Goal: Information Seeking & Learning: Learn about a topic

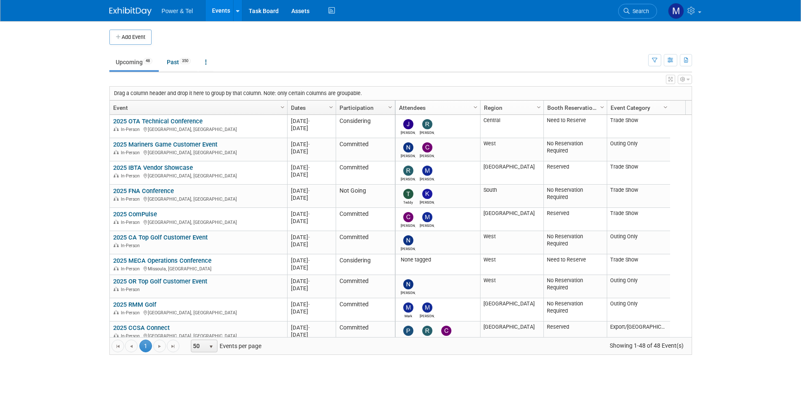
click at [638, 11] on span "Search" at bounding box center [639, 11] width 19 height 6
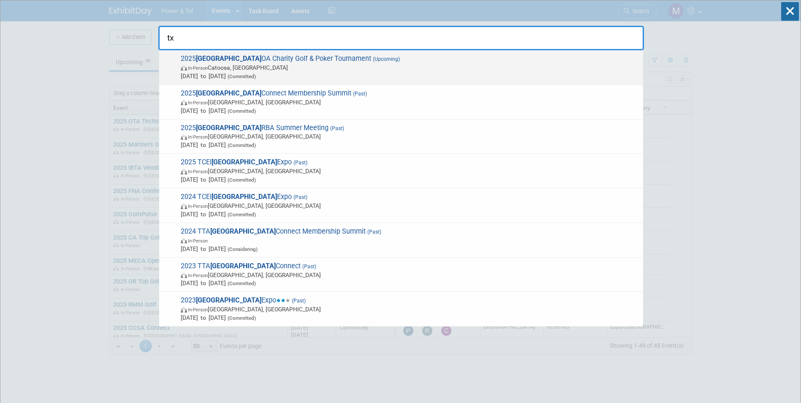
type input "tx"
click at [377, 73] on span "[DATE] to [DATE] (Committed)" at bounding box center [410, 76] width 458 height 8
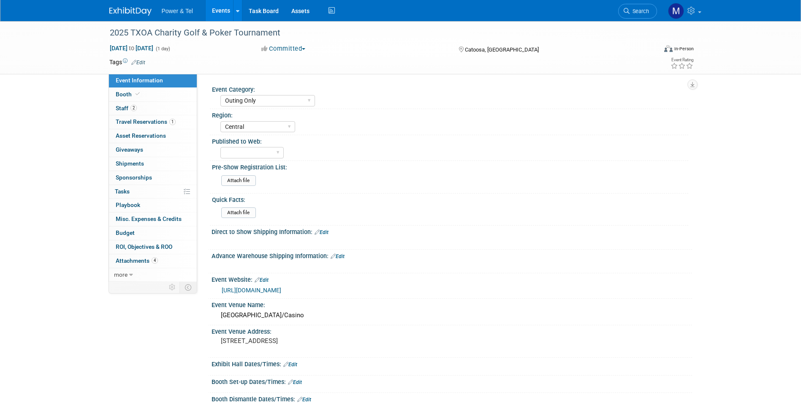
select select "Outing Only"
select select "Central"
drag, startPoint x: 178, startPoint y: 100, endPoint x: 178, endPoint y: 112, distance: 11.4
click at [178, 100] on link "Booth" at bounding box center [153, 95] width 88 height 14
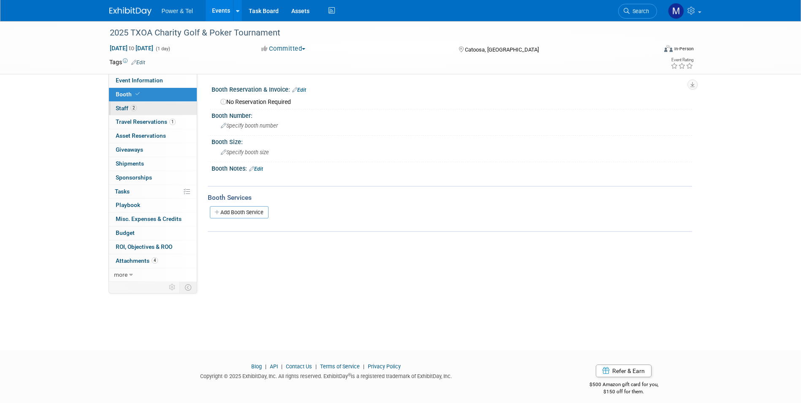
click at [179, 111] on link "2 Staff 2" at bounding box center [153, 109] width 88 height 14
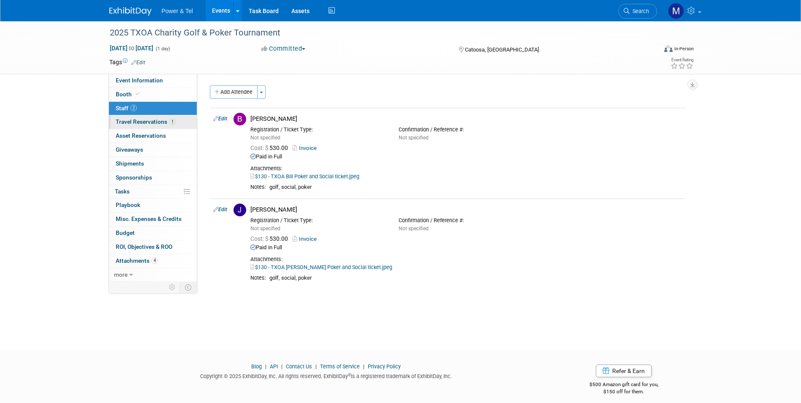
click at [167, 125] on link "1 Travel Reservations 1" at bounding box center [153, 122] width 88 height 14
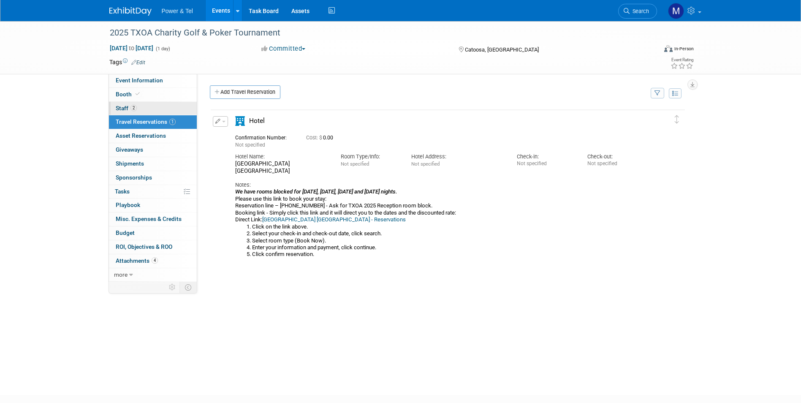
click at [169, 112] on link "2 Staff 2" at bounding box center [153, 109] width 88 height 14
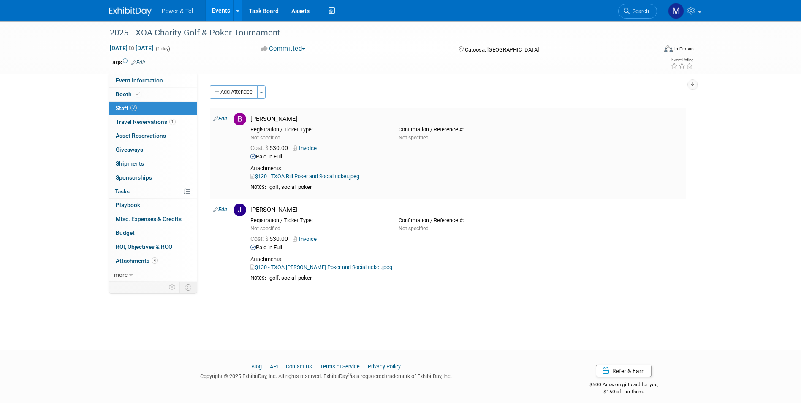
click at [350, 175] on link "$130 - TXOA Bill Poker and Social ticket.jpeg" at bounding box center [304, 176] width 109 height 6
click at [337, 267] on link "$130 - TXOA Judd Poker and Social ticket.jpeg" at bounding box center [321, 267] width 142 height 6
drag, startPoint x: 149, startPoint y: 249, endPoint x: 150, endPoint y: 262, distance: 12.7
click at [149, 249] on span "ROI, Objectives & ROO 0" at bounding box center [144, 246] width 57 height 7
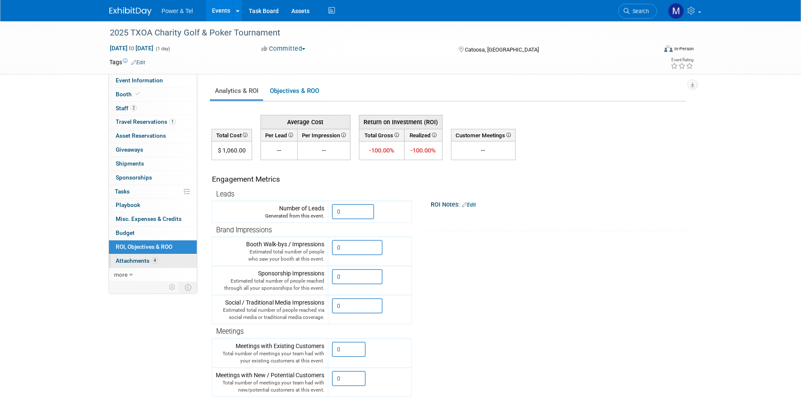
click at [163, 264] on link "4 Attachments 4" at bounding box center [153, 261] width 88 height 14
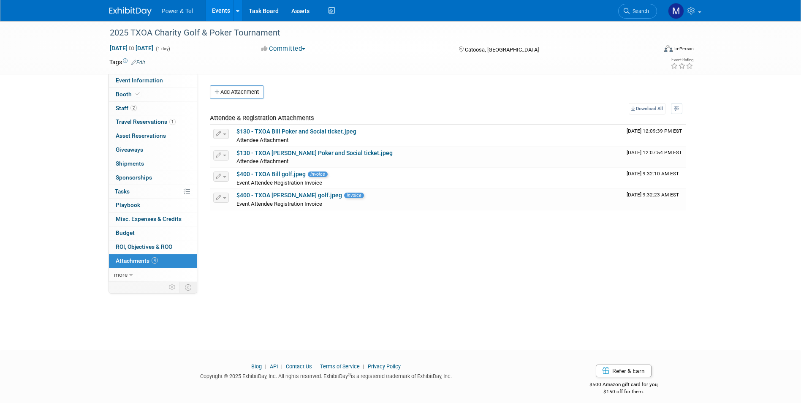
click at [646, 17] on link "Search" at bounding box center [637, 11] width 39 height 15
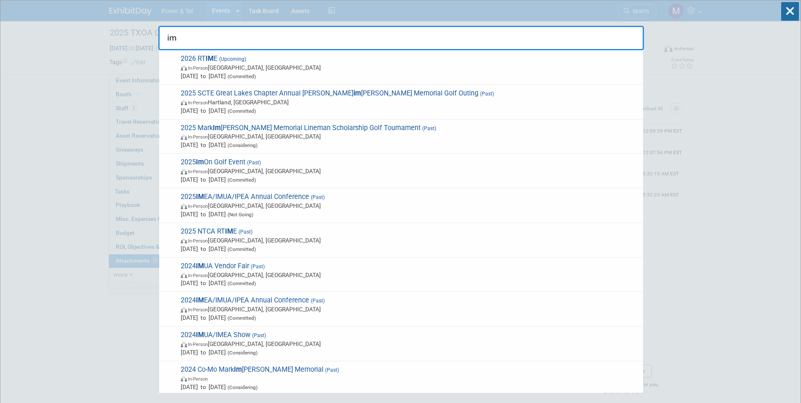
type input "i"
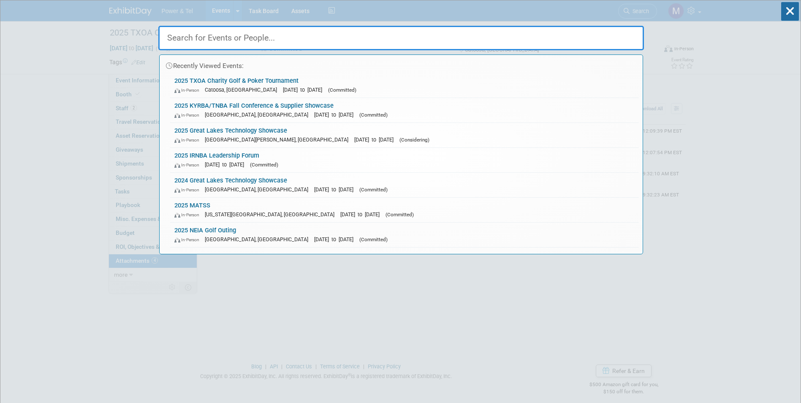
drag, startPoint x: 106, startPoint y: 175, endPoint x: 122, endPoint y: 156, distance: 24.3
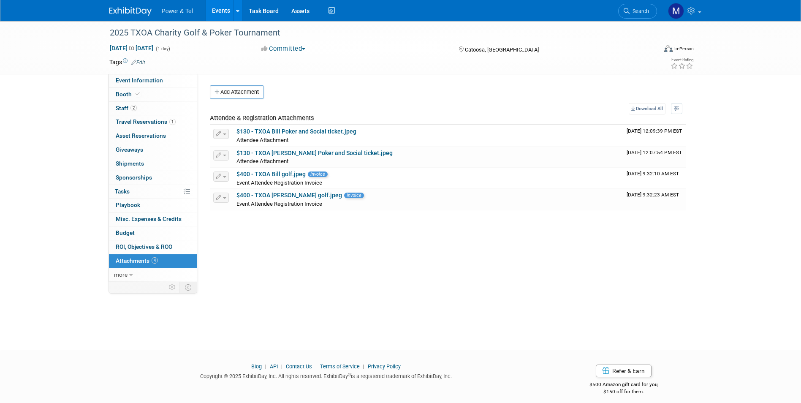
click at [220, 18] on link "Events" at bounding box center [221, 10] width 31 height 21
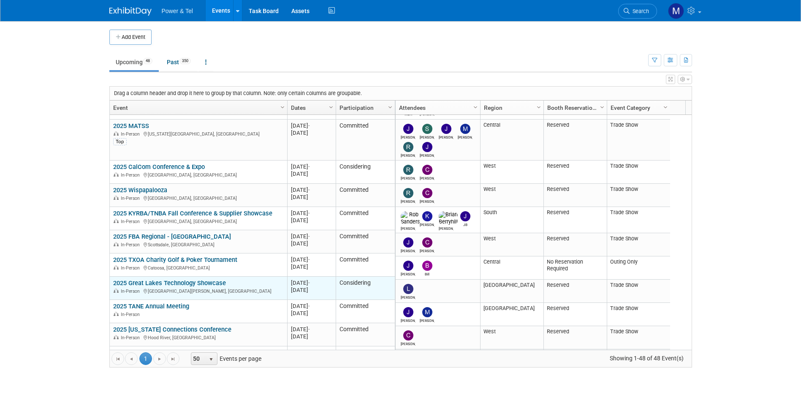
scroll to position [760, 0]
